Goal: Task Accomplishment & Management: Use online tool/utility

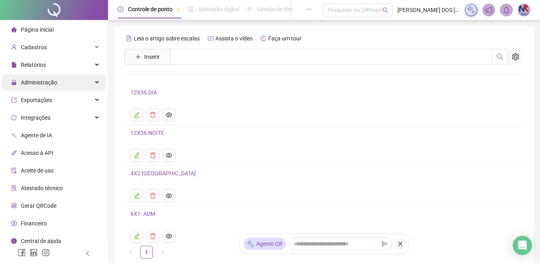
click at [80, 79] on div "Administração" at bounding box center [54, 83] width 105 height 16
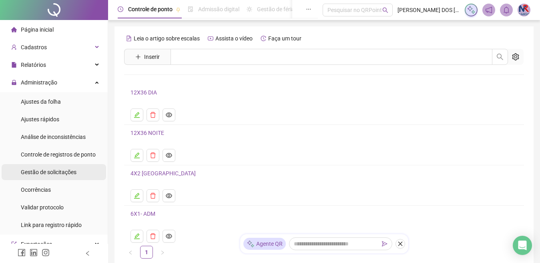
click at [71, 174] on span "Gestão de solicitações" at bounding box center [49, 172] width 56 height 6
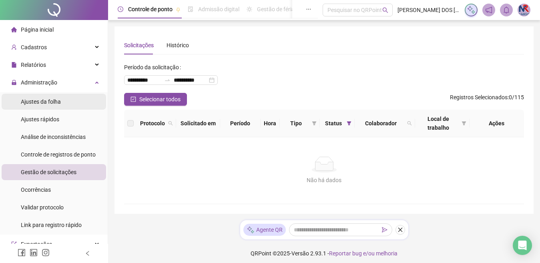
click at [50, 102] on span "Ajustes da folha" at bounding box center [41, 102] width 40 height 6
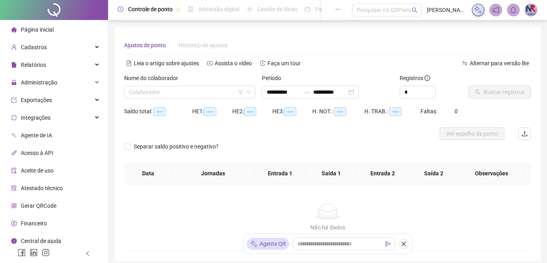
type input "**********"
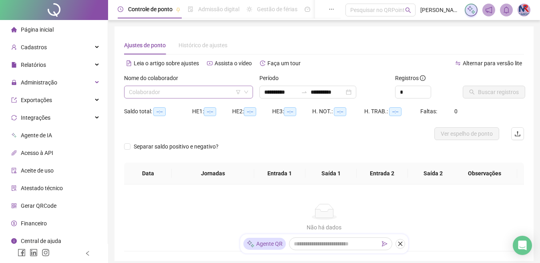
click at [208, 95] on input "search" at bounding box center [185, 92] width 112 height 12
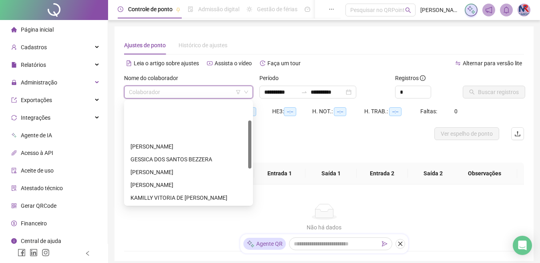
scroll to position [40, 0]
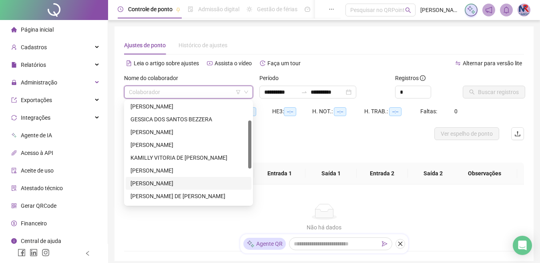
click at [177, 180] on div "[PERSON_NAME]" at bounding box center [189, 183] width 116 height 9
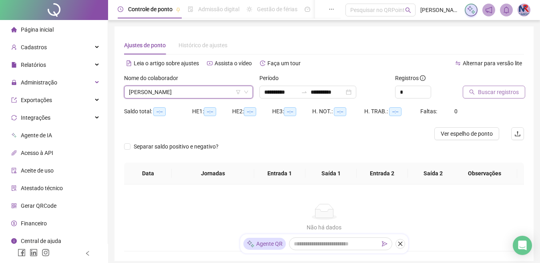
click at [470, 90] on icon "search" at bounding box center [472, 92] width 6 height 6
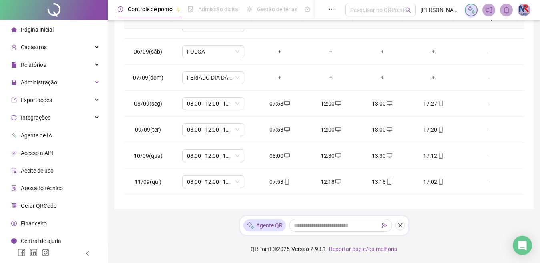
scroll to position [298, 0]
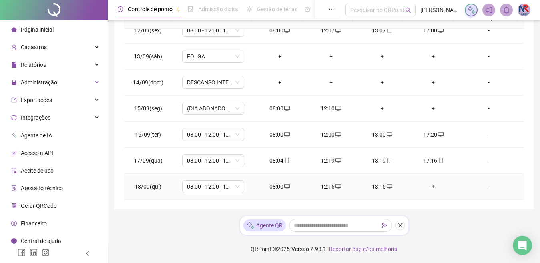
drag, startPoint x: 431, startPoint y: 188, endPoint x: 408, endPoint y: 207, distance: 29.5
click at [430, 188] on div "+" at bounding box center [434, 186] width 38 height 9
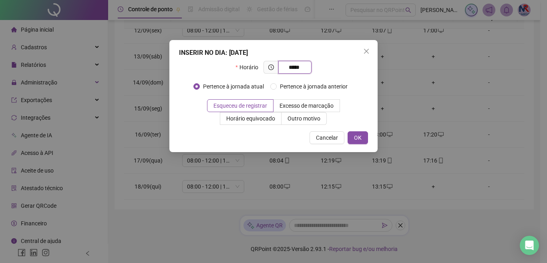
type input "*****"
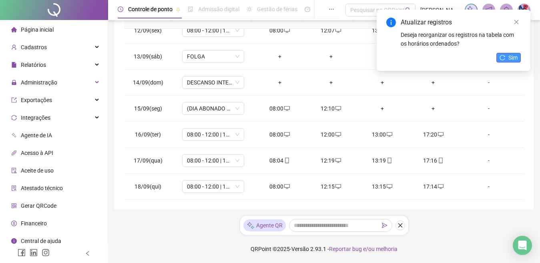
click at [508, 55] on button "Sim" at bounding box center [509, 58] width 24 height 10
